Goal: Task Accomplishment & Management: Manage account settings

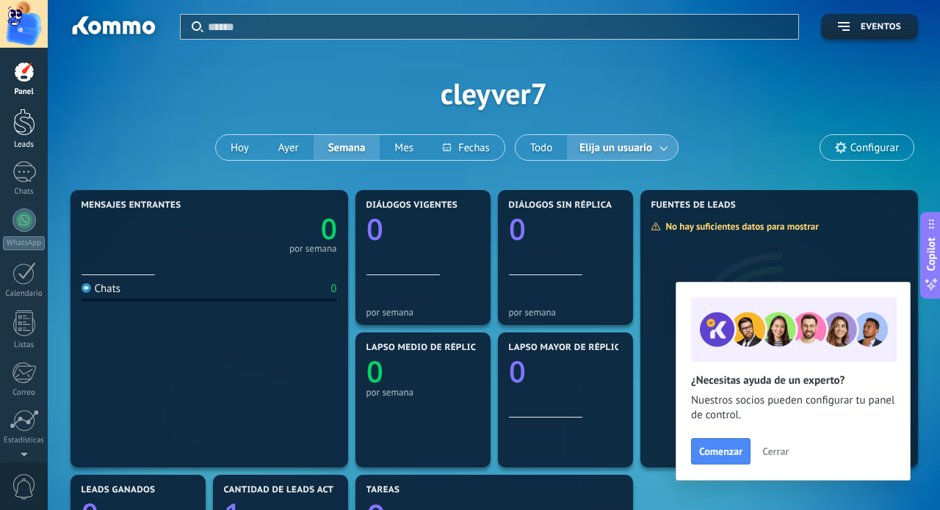
click at [31, 112] on div at bounding box center [24, 122] width 22 height 27
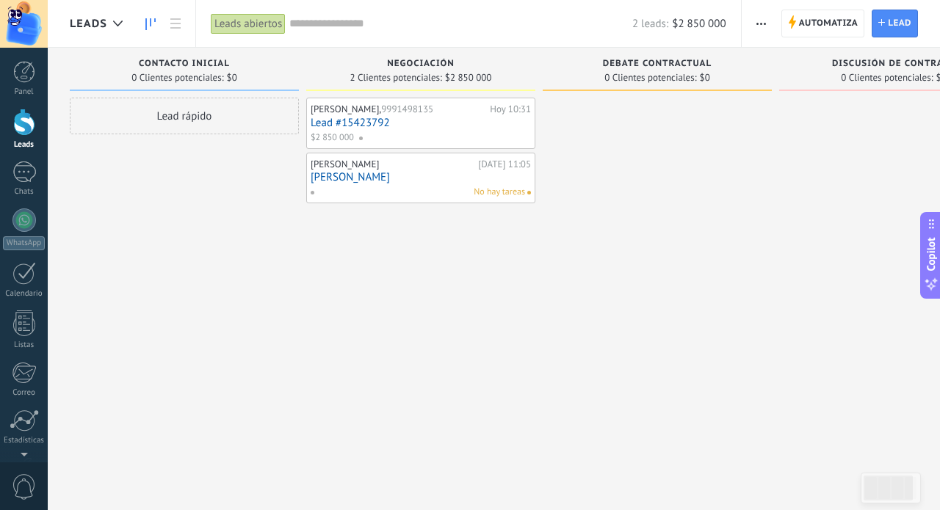
click at [395, 123] on link "Lead #15423792" at bounding box center [421, 123] width 220 height 12
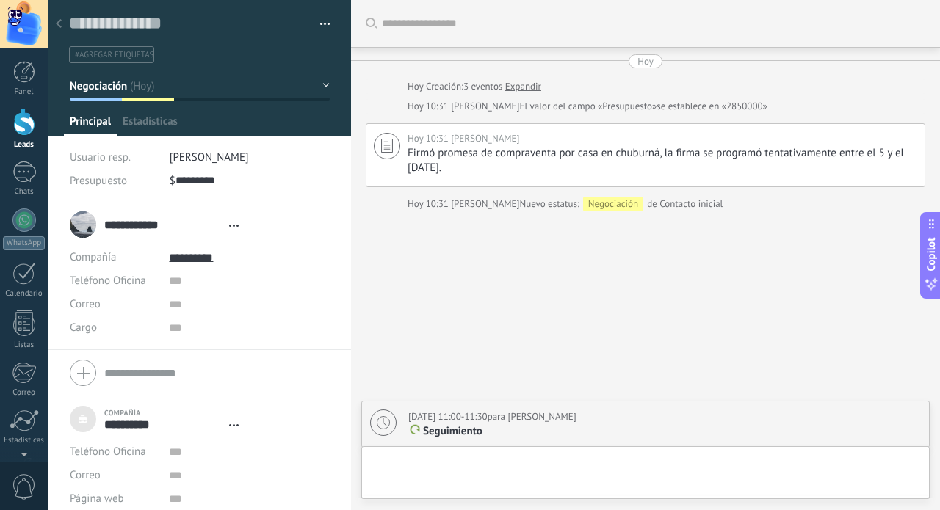
type textarea "***"
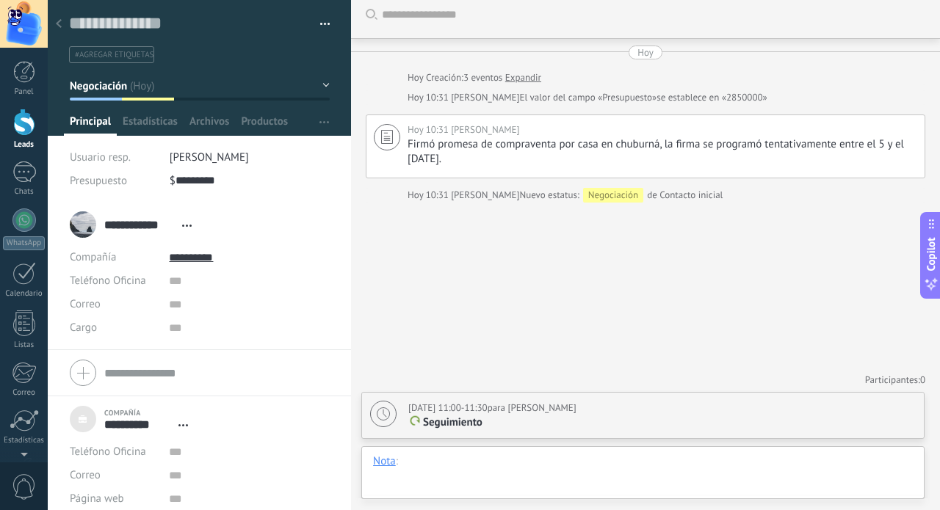
click at [471, 457] on div at bounding box center [643, 477] width 540 height 44
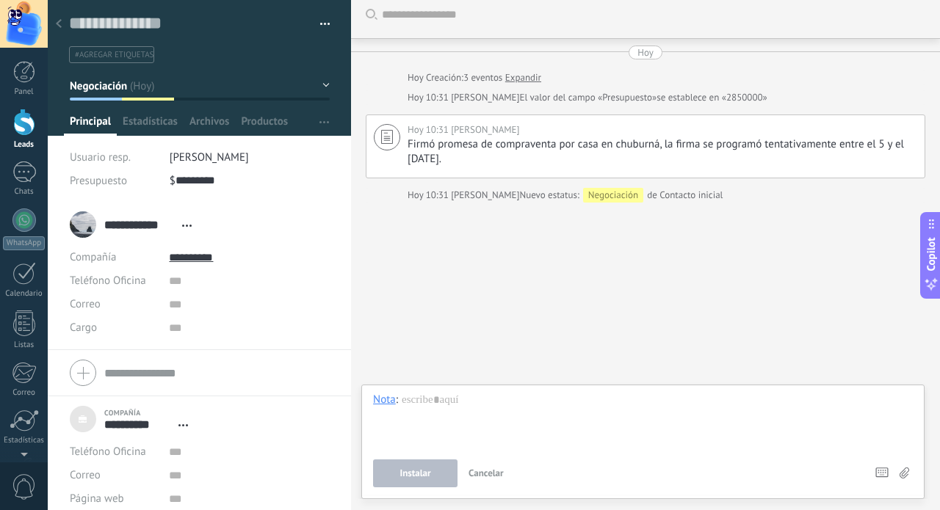
click at [443, 288] on div "Buscar Carga más [DATE] [DATE] Creación: 3 eventos Expandir [DATE] 10:31 [PERSO…" at bounding box center [645, 250] width 589 height 519
click at [421, 395] on div at bounding box center [643, 421] width 540 height 56
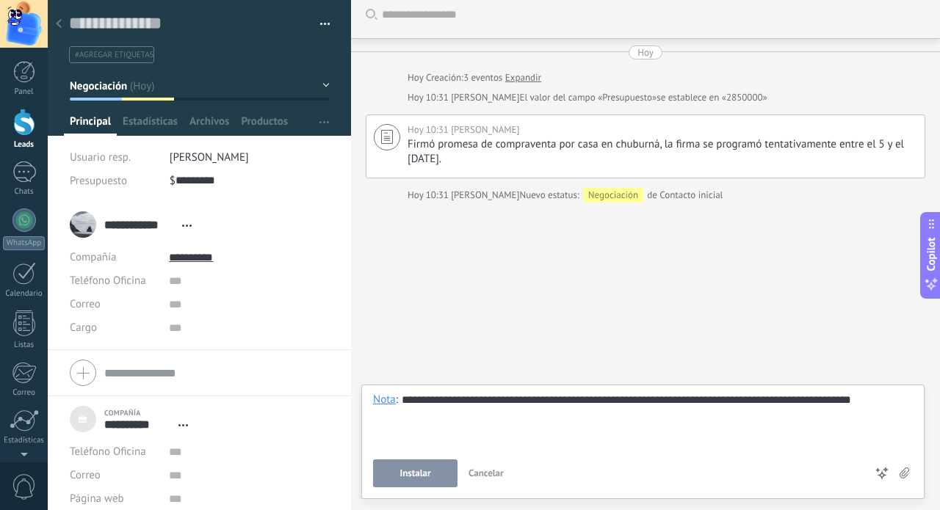
click at [438, 432] on div "**********" at bounding box center [643, 421] width 540 height 56
click at [416, 479] on span "Instalar" at bounding box center [415, 473] width 31 height 10
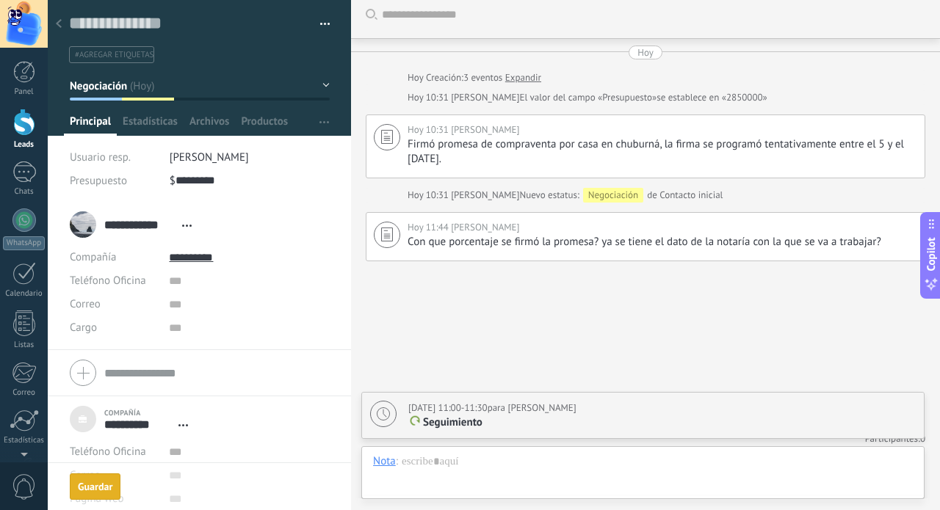
scroll to position [68, 0]
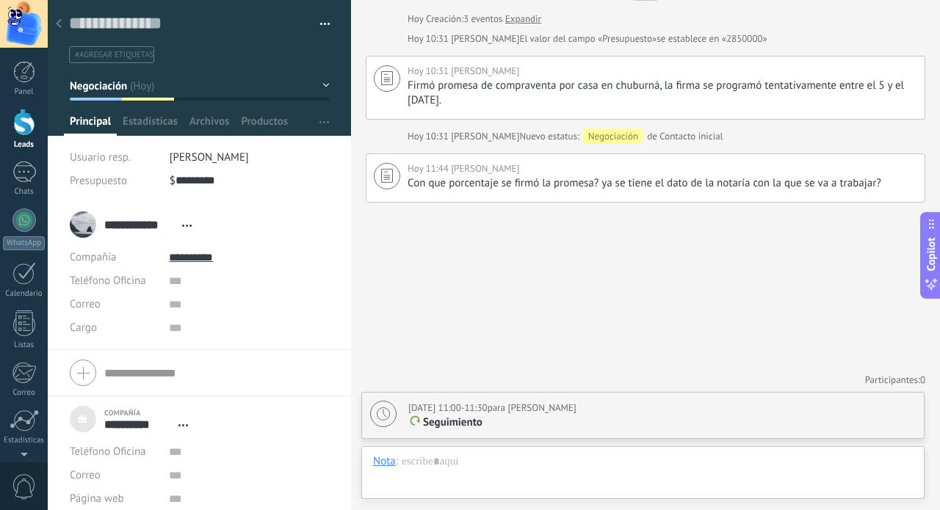
click at [23, 123] on div at bounding box center [24, 122] width 22 height 27
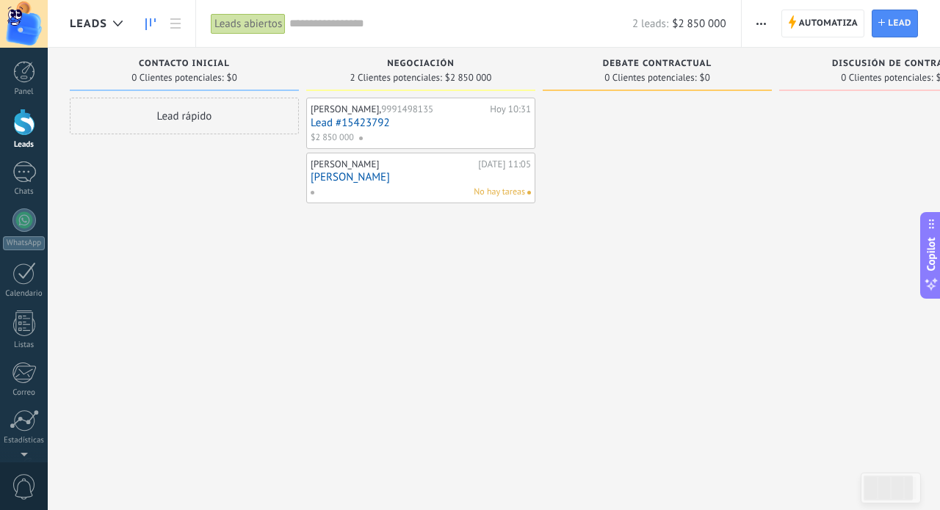
click at [352, 176] on link "[PERSON_NAME]" at bounding box center [421, 177] width 220 height 12
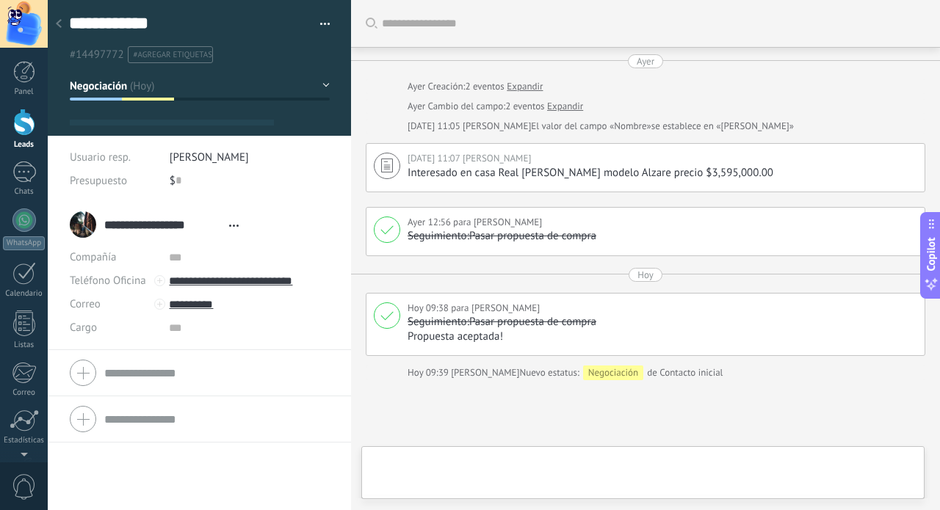
type textarea "**********"
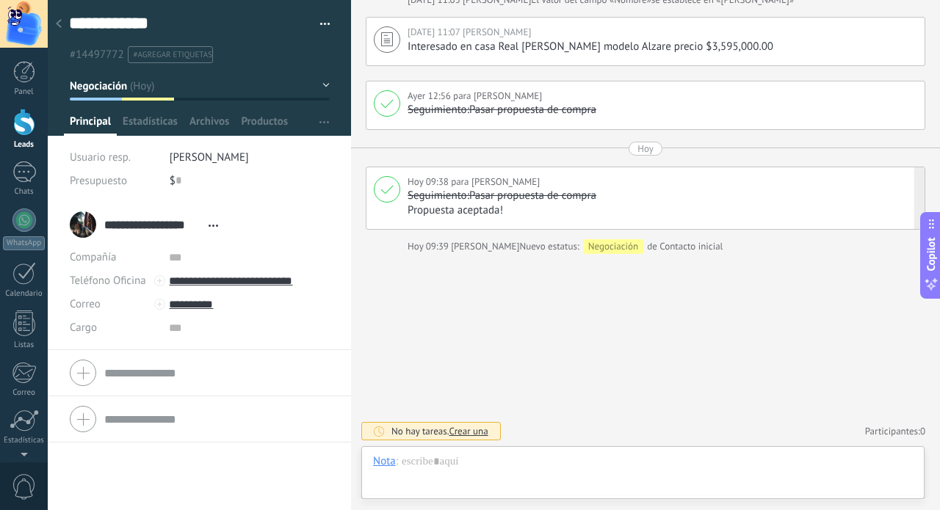
scroll to position [126, 0]
click at [322, 83] on button "Negociación" at bounding box center [200, 86] width 260 height 26
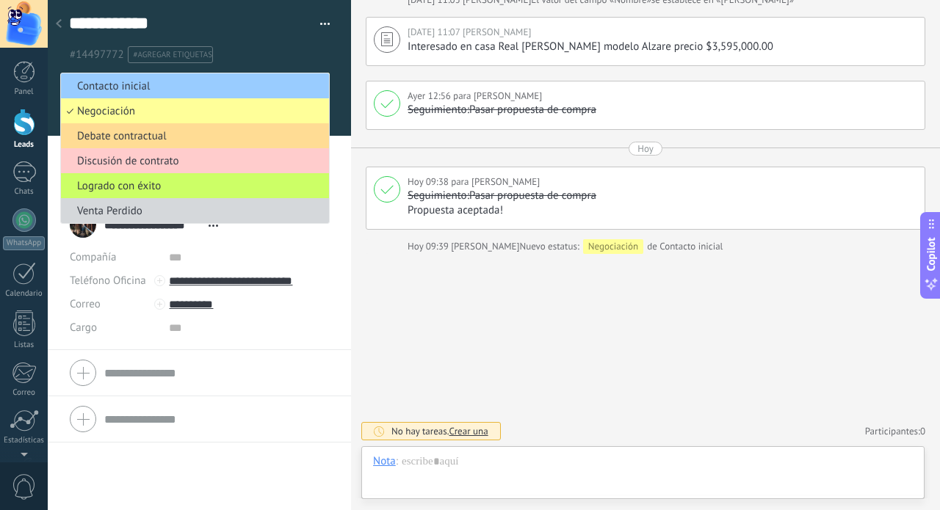
click at [242, 134] on span "Debate contractual" at bounding box center [193, 136] width 264 height 14
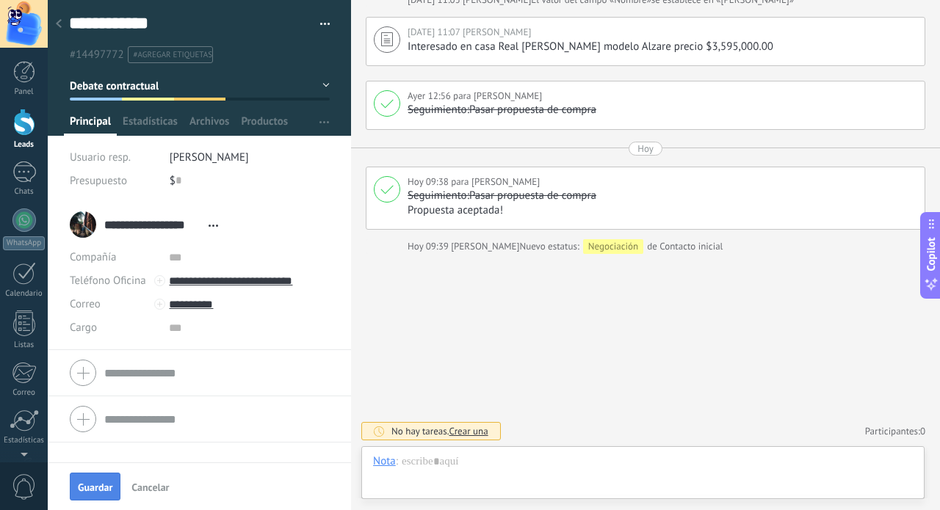
click at [95, 484] on span "Guardar" at bounding box center [95, 487] width 35 height 10
click at [23, 124] on div at bounding box center [24, 122] width 22 height 27
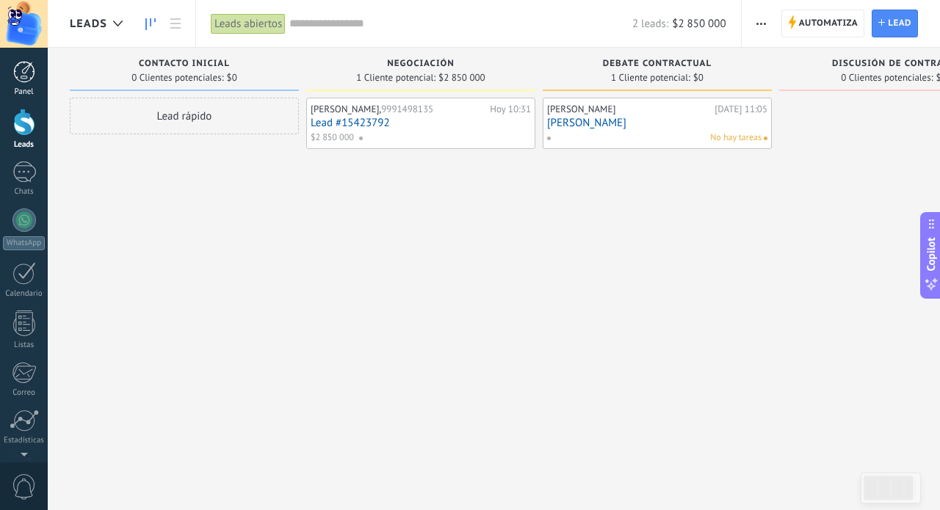
click at [25, 71] on div at bounding box center [24, 72] width 22 height 22
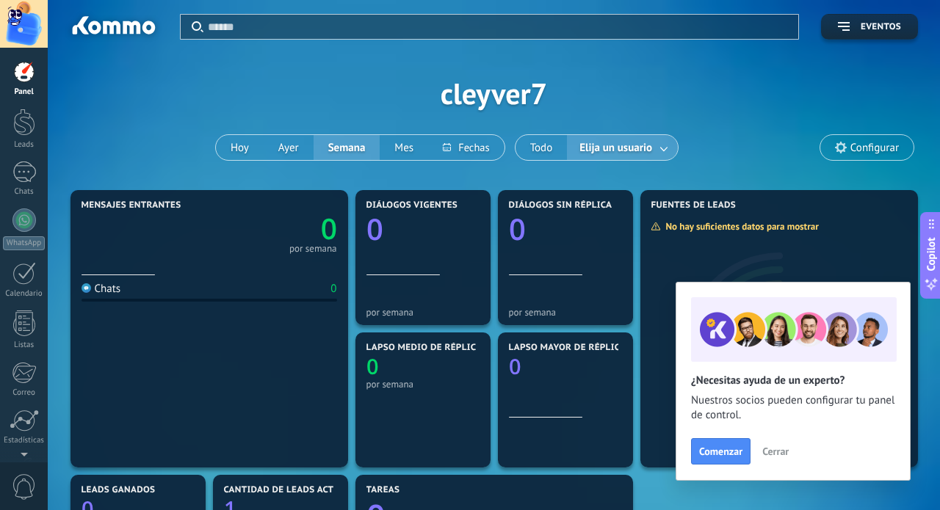
click at [669, 143] on link at bounding box center [664, 148] width 26 height 24
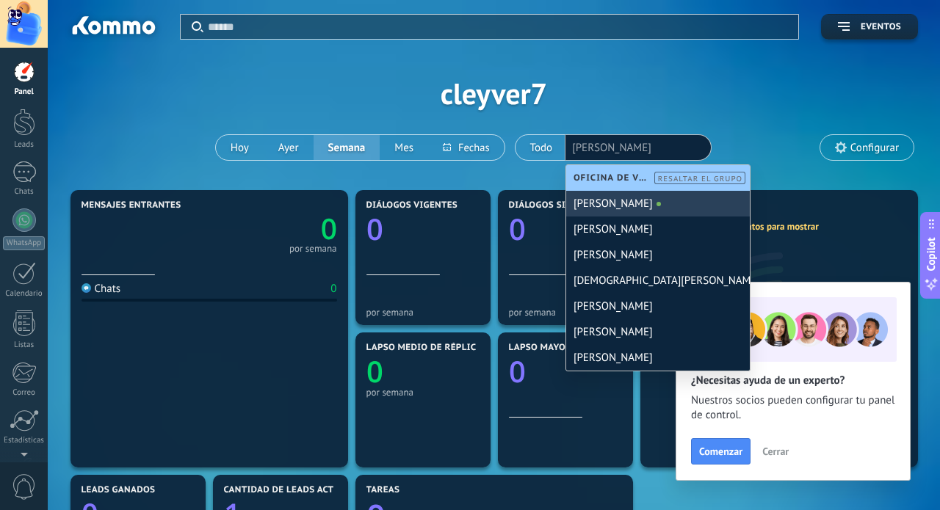
click at [623, 209] on div "[PERSON_NAME]" at bounding box center [658, 204] width 184 height 26
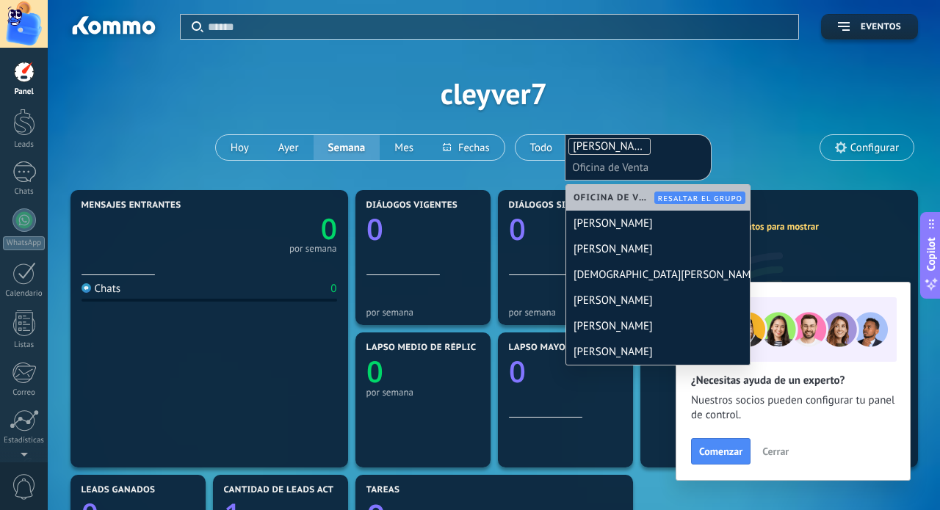
click at [739, 69] on div "Aplicar Eventos cleyver7 [DATE] [DATE] Semana Mes Todo Elija un usuario [PERSON…" at bounding box center [494, 93] width 848 height 187
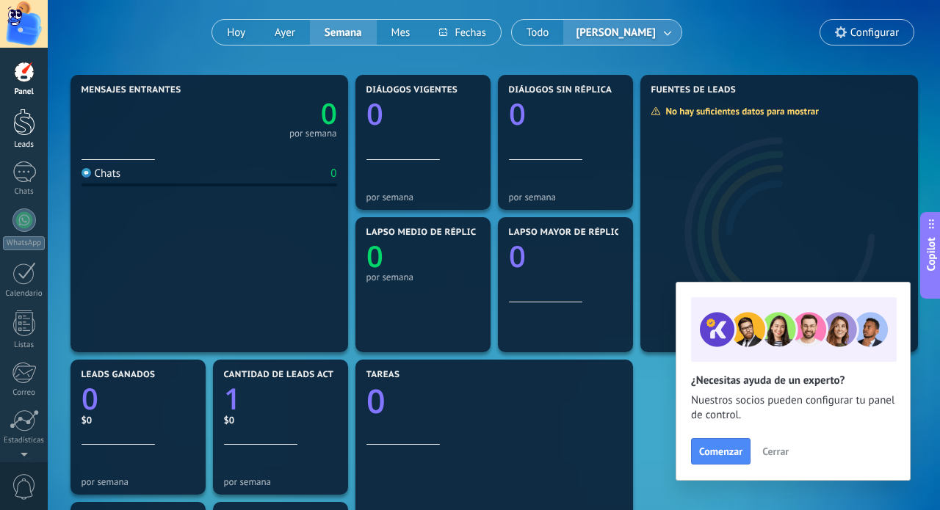
click at [23, 123] on div at bounding box center [24, 122] width 22 height 27
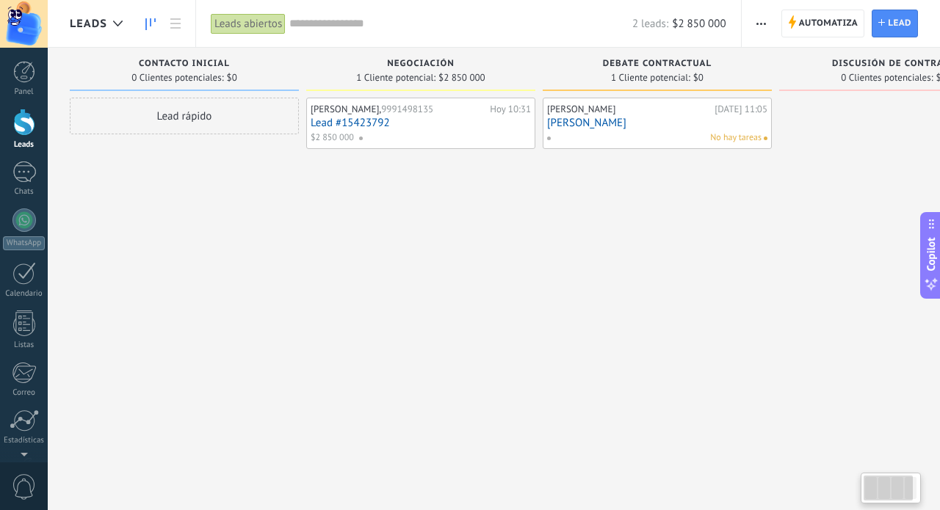
click at [487, 302] on div "[PERSON_NAME], 9991498135 [DATE] 10:31 Lead #15423792 $2 850 000" at bounding box center [420, 257] width 229 height 319
click at [29, 173] on div at bounding box center [23, 172] width 23 height 21
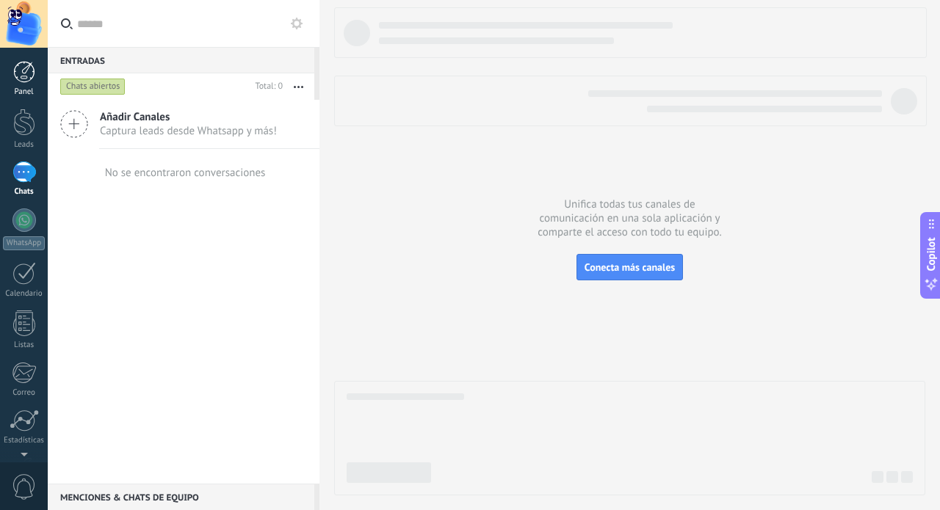
click at [23, 74] on div at bounding box center [24, 72] width 22 height 22
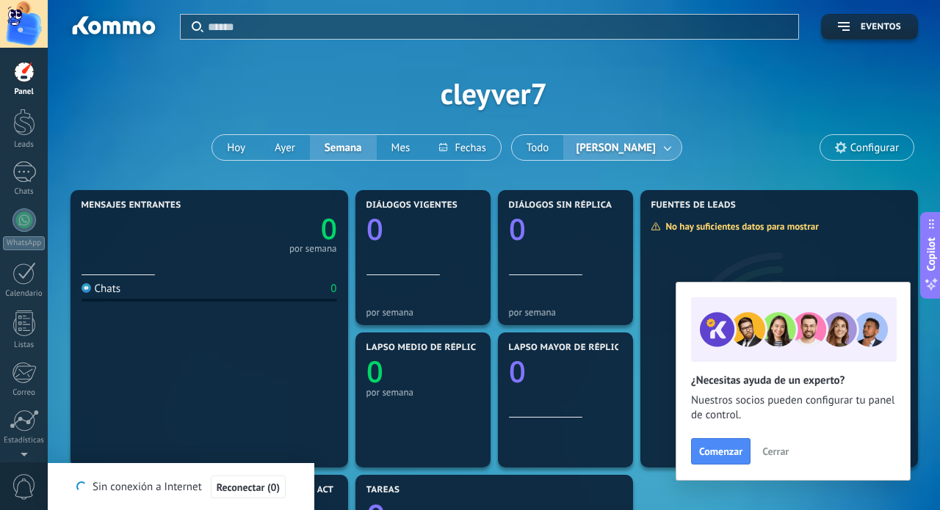
click at [210, 53] on div "Aplicar Eventos cleyver7 [DATE] [DATE] Semana Mes Todo [PERSON_NAME] Configurar" at bounding box center [494, 93] width 848 height 187
